Goal: Task Accomplishment & Management: Use online tool/utility

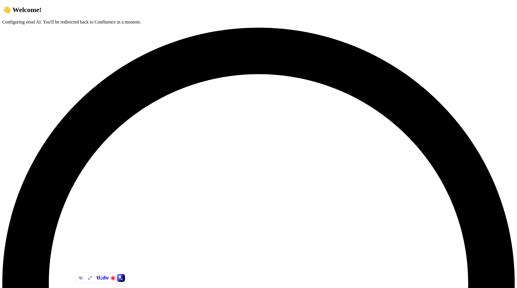
click at [496, 275] on div "👋 Welcome! Configuring eesel AI. You'll be redirected back to Confluence in a m…" at bounding box center [258, 275] width 512 height 538
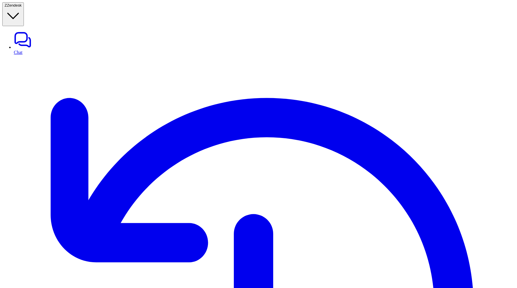
click at [24, 3] on button "Z Zendesk" at bounding box center [13, 14] width 22 height 24
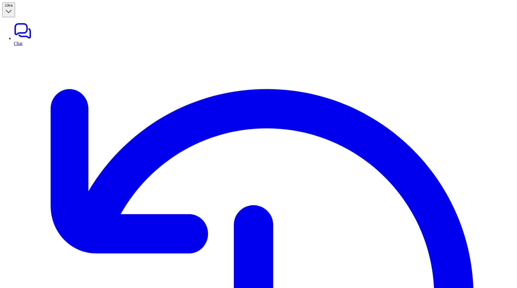
type textarea "**********"
